Goal: Check status: Check status

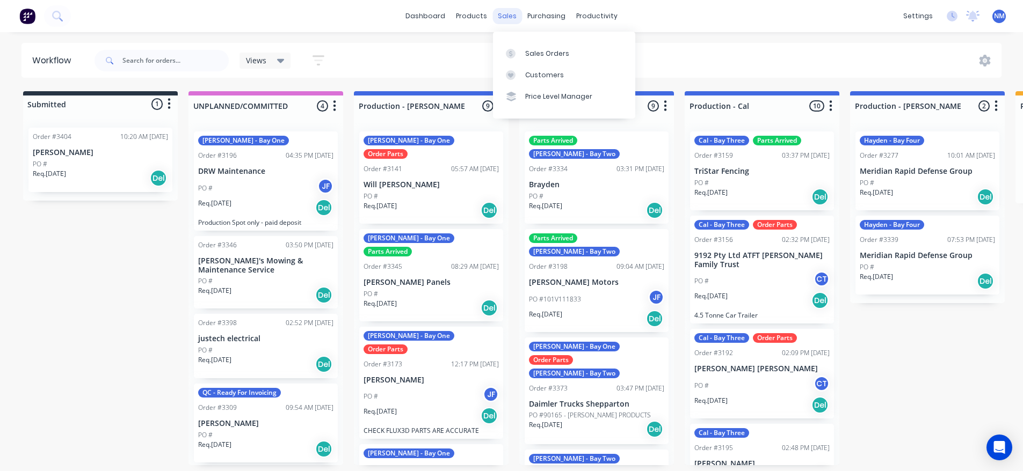
scroll to position [576, 0]
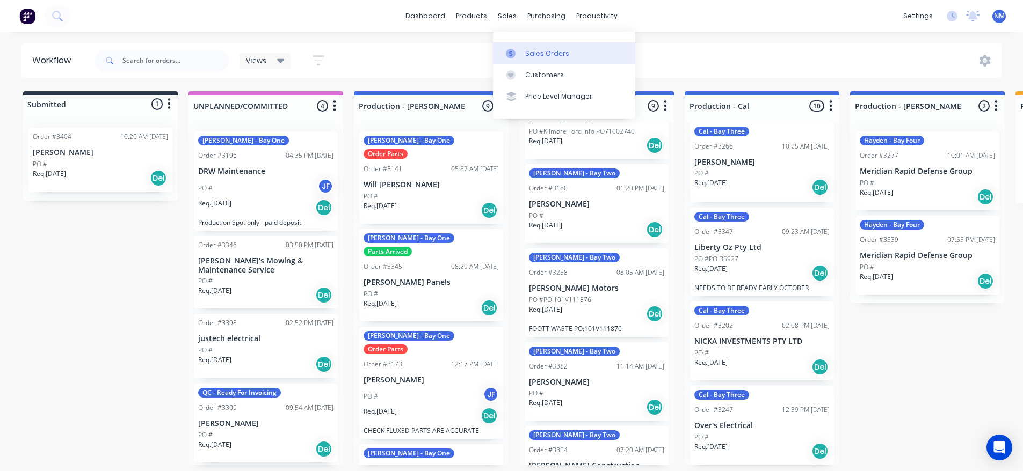
click at [518, 49] on div at bounding box center [514, 54] width 16 height 10
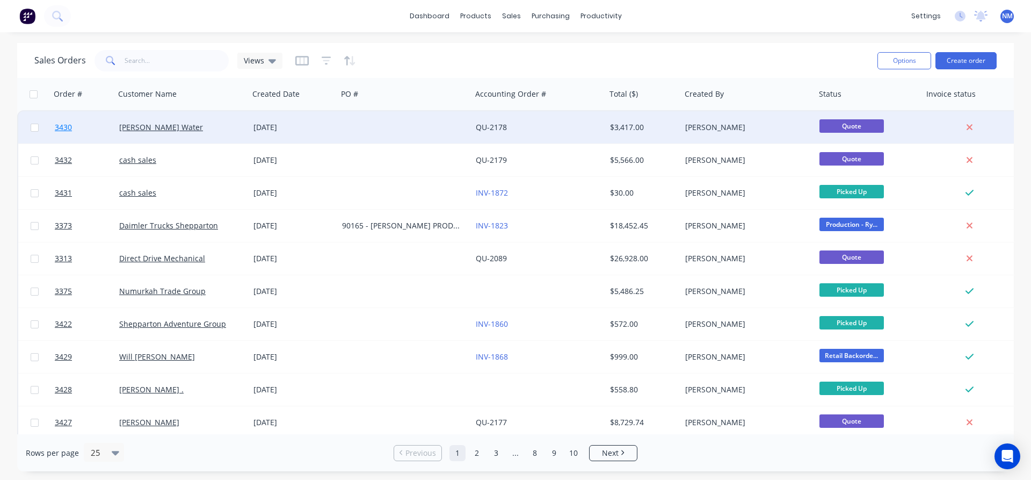
click at [67, 125] on span "3430" at bounding box center [63, 127] width 17 height 11
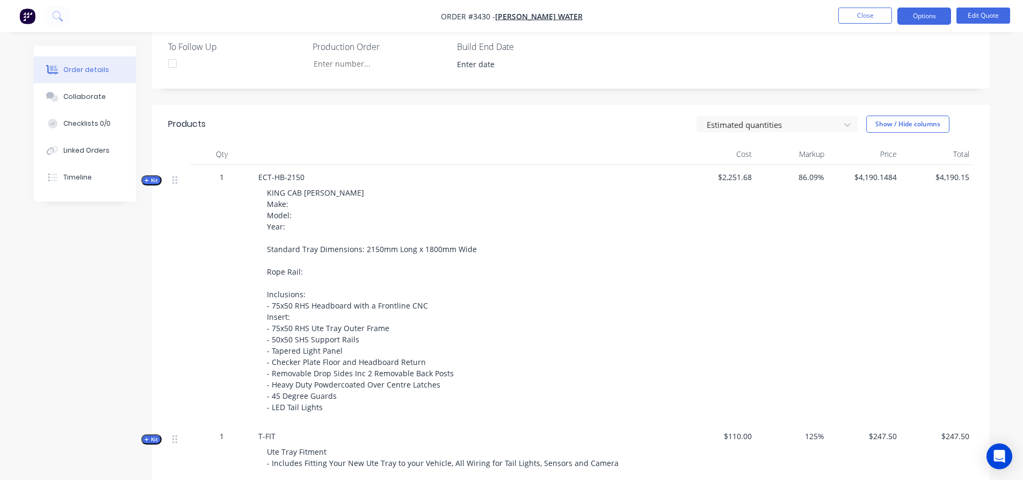
scroll to position [322, 0]
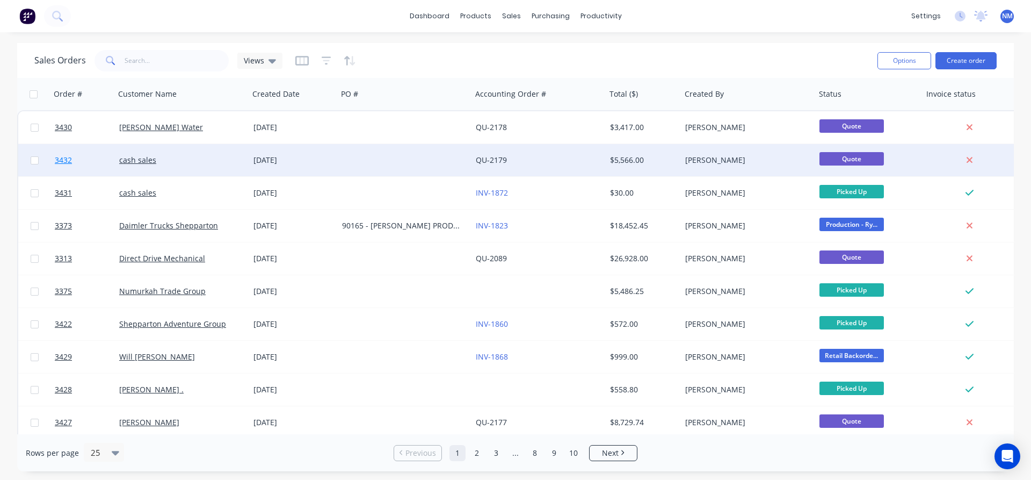
click at [56, 157] on span "3432" at bounding box center [63, 160] width 17 height 11
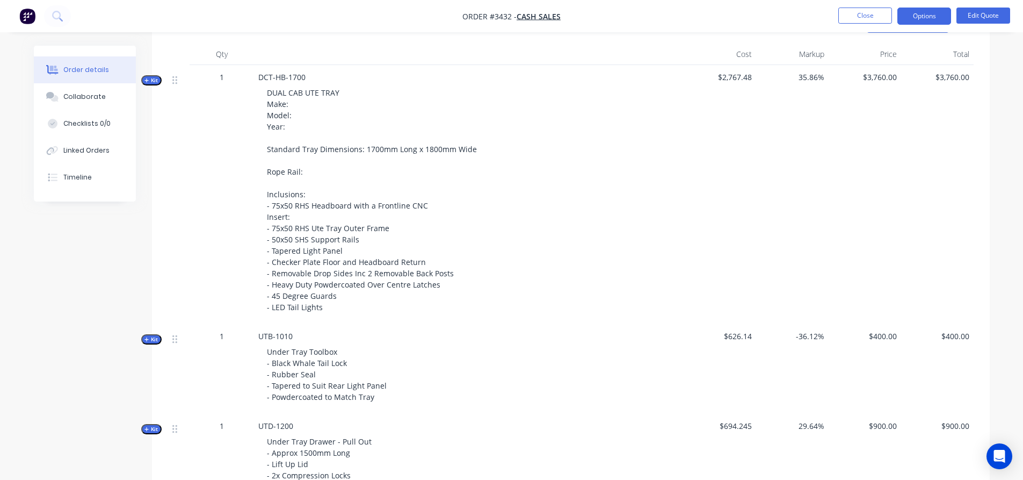
scroll to position [430, 0]
drag, startPoint x: 865, startPoint y: 77, endPoint x: 902, endPoint y: 74, distance: 37.1
click at [902, 74] on div "Kit 1 DCT-HB-1700 DUAL CAB UTE TRAY Make: Model: Year: Standard Tray Dimensions…" at bounding box center [570, 193] width 805 height 259
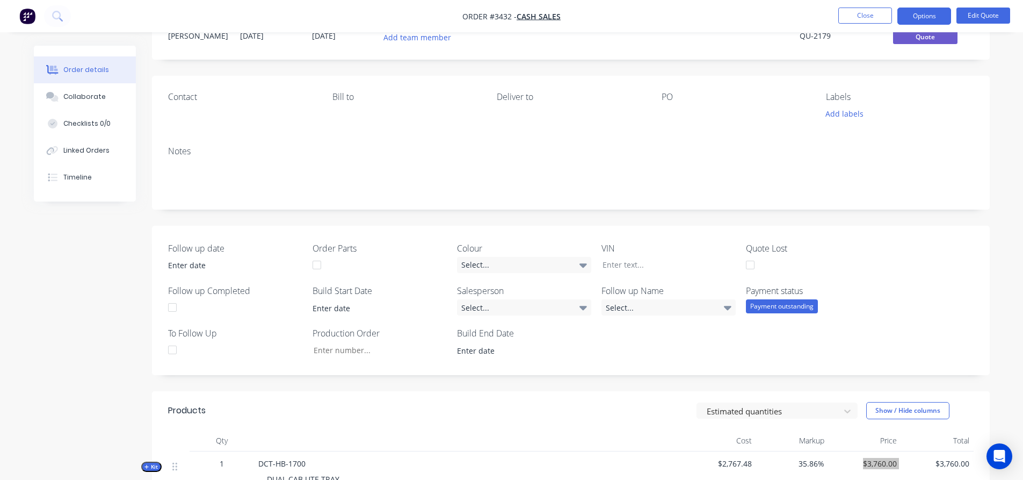
scroll to position [0, 0]
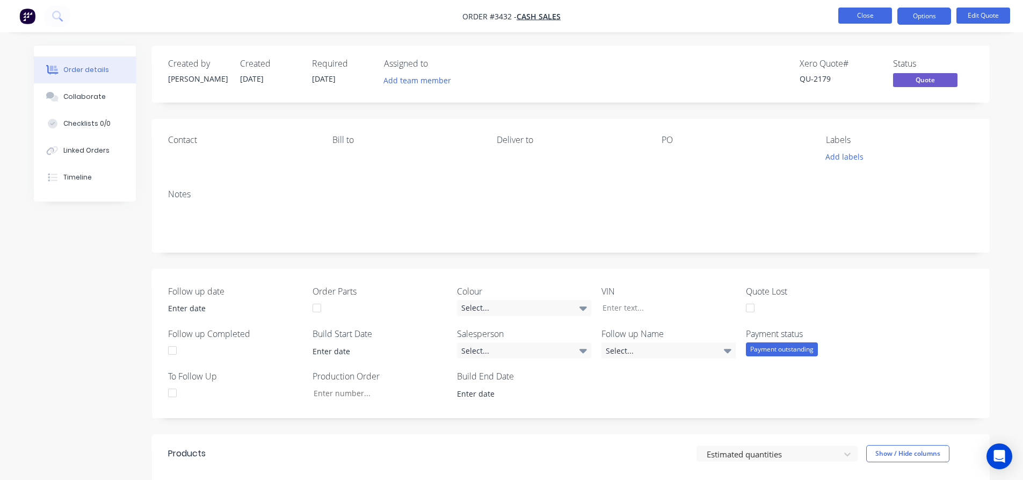
click at [877, 19] on button "Close" at bounding box center [865, 16] width 54 height 16
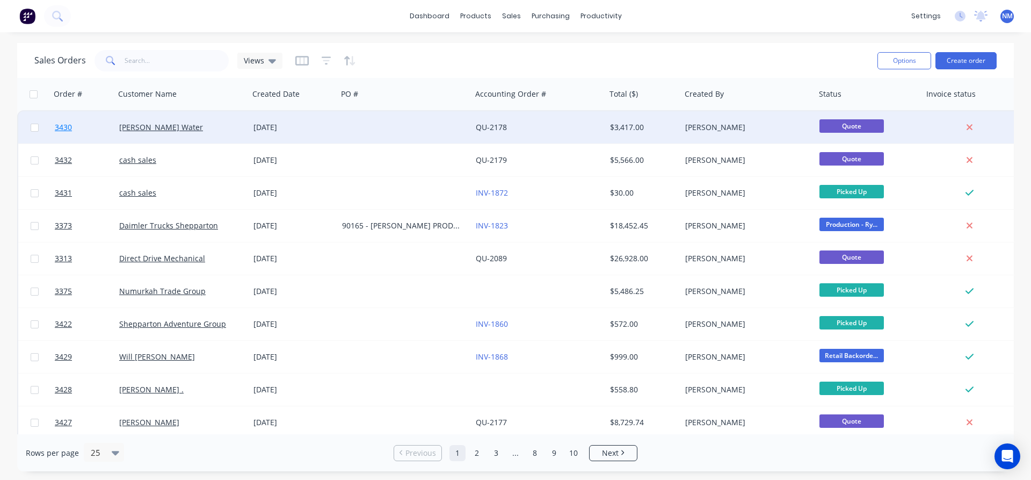
click at [62, 125] on span "3430" at bounding box center [63, 127] width 17 height 11
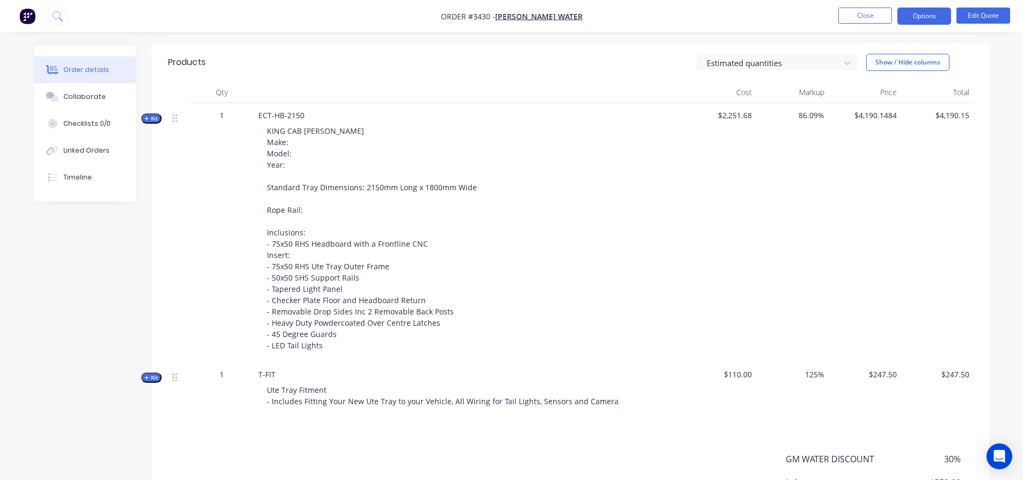
scroll to position [430, 0]
